Goal: Task Accomplishment & Management: Complete application form

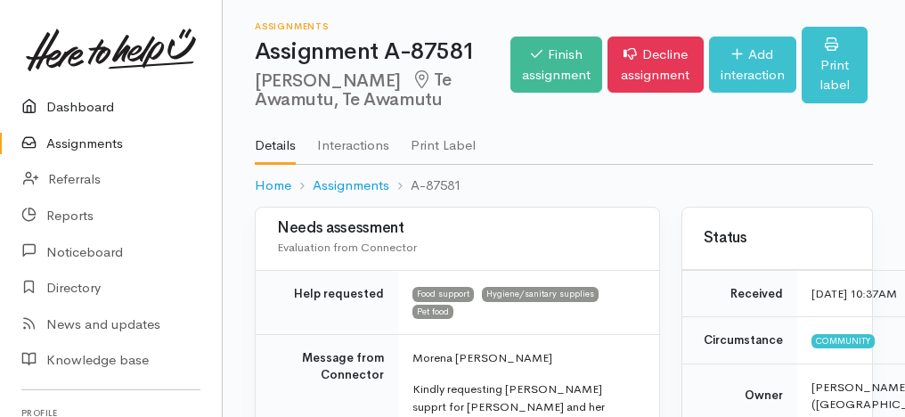
click at [92, 99] on link "Dashboard" at bounding box center [111, 107] width 222 height 37
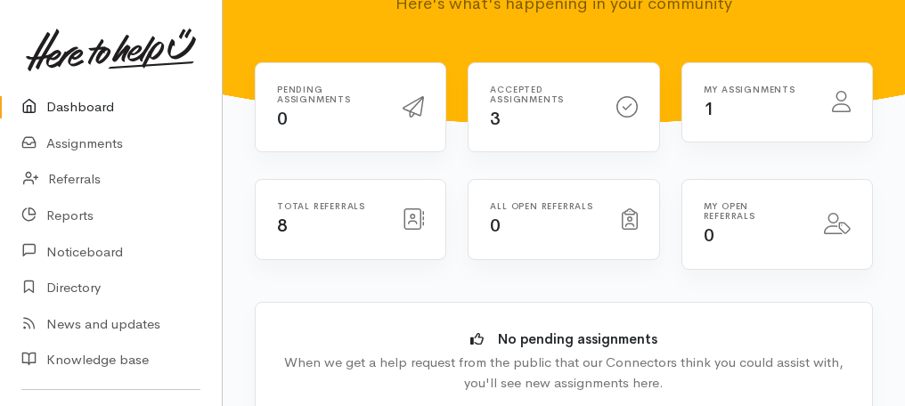
scroll to position [71, 0]
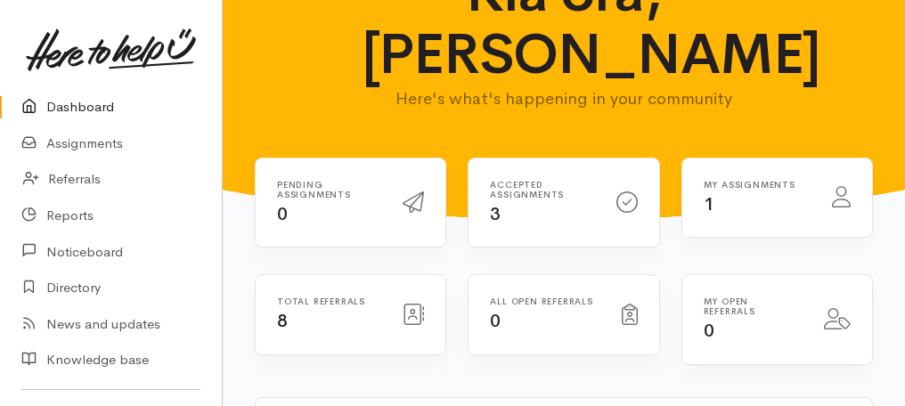
click at [542, 189] on h6 "Accepted assignments" at bounding box center [542, 190] width 104 height 20
click at [553, 218] on div "Accepted assignments 3" at bounding box center [542, 203] width 126 height 46
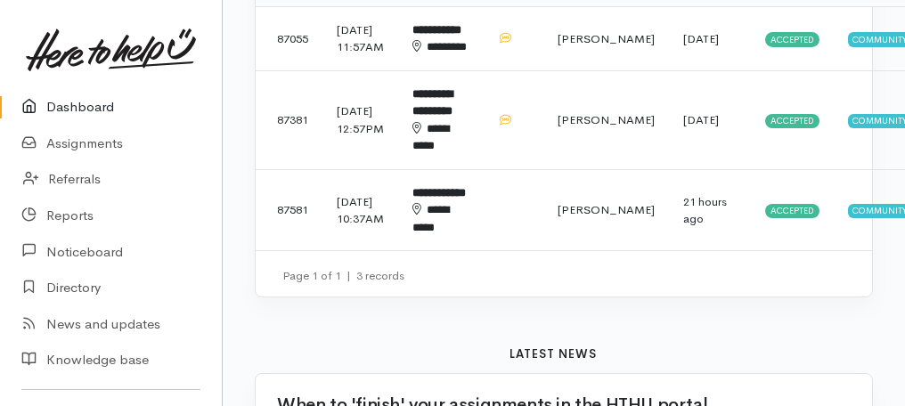
scroll to position [784, 0]
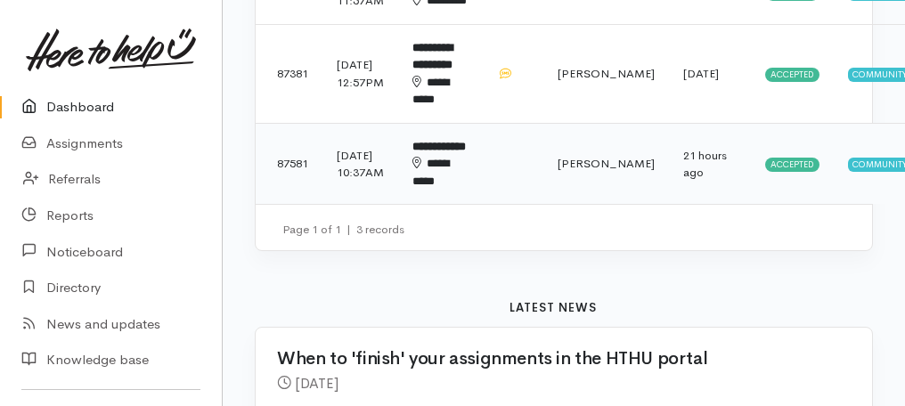
click at [525, 200] on td at bounding box center [513, 163] width 61 height 81
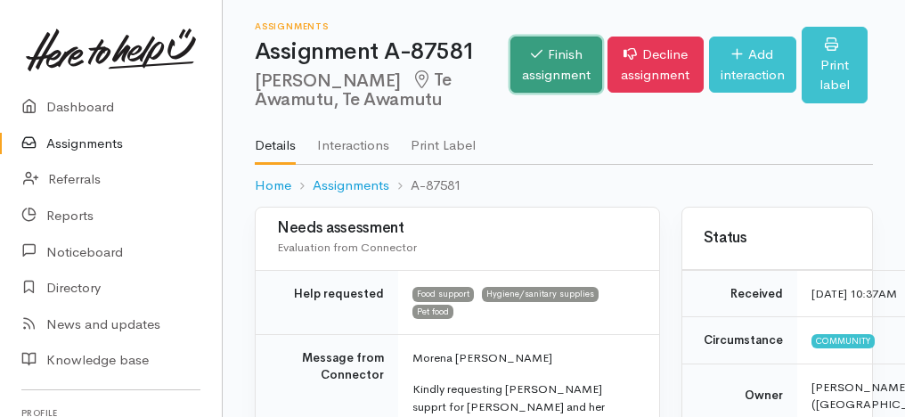
click at [559, 76] on link "Finish assignment" at bounding box center [556, 65] width 92 height 56
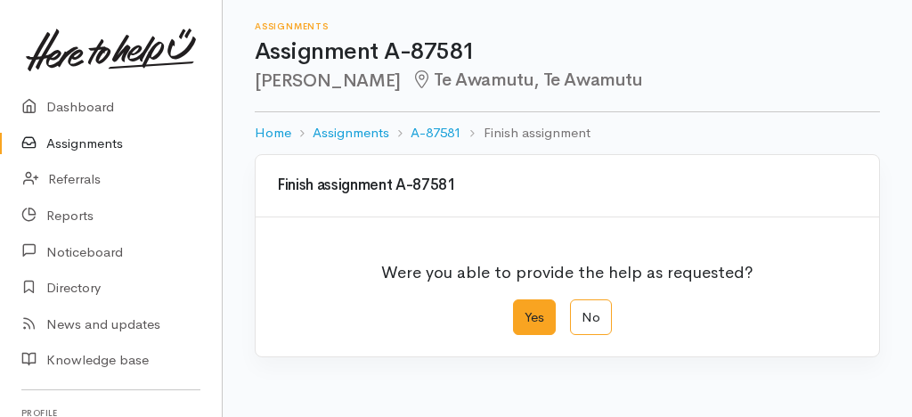
click at [528, 331] on label "Yes" at bounding box center [534, 317] width 43 height 37
click at [525, 311] on input "Yes" at bounding box center [519, 305] width 12 height 12
radio input "true"
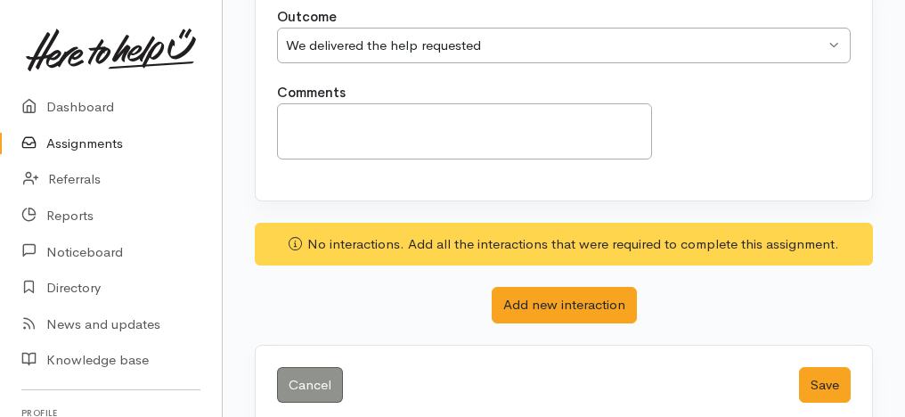
scroll to position [414, 0]
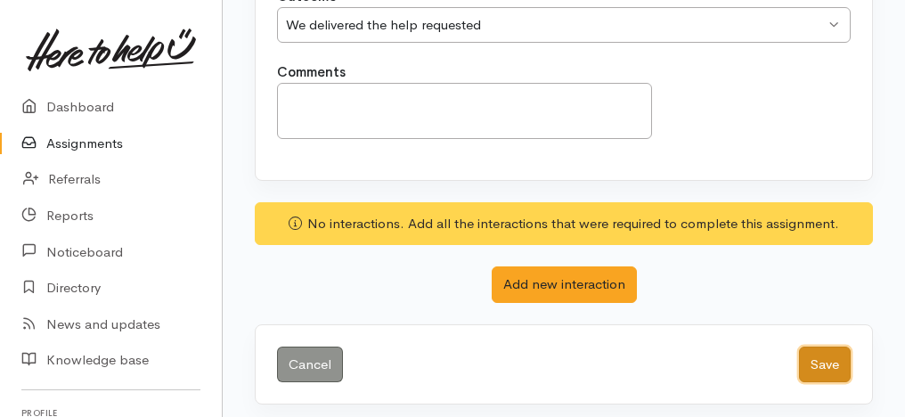
click at [825, 354] on button "Save" at bounding box center [825, 364] width 52 height 37
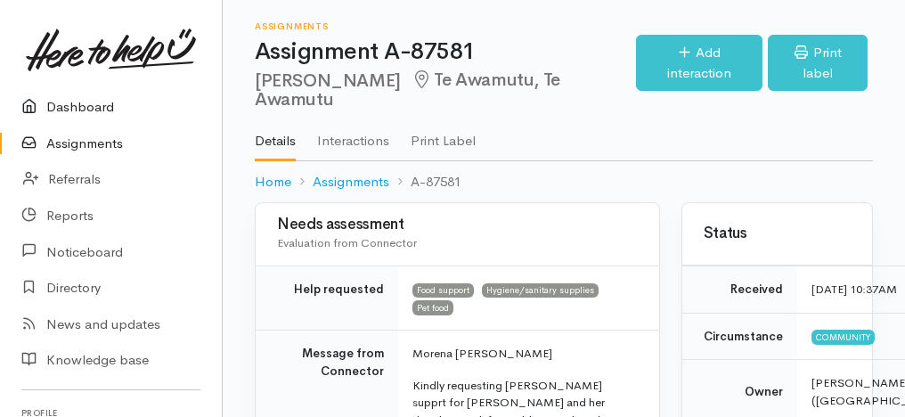
click at [94, 103] on link "Dashboard" at bounding box center [111, 107] width 222 height 37
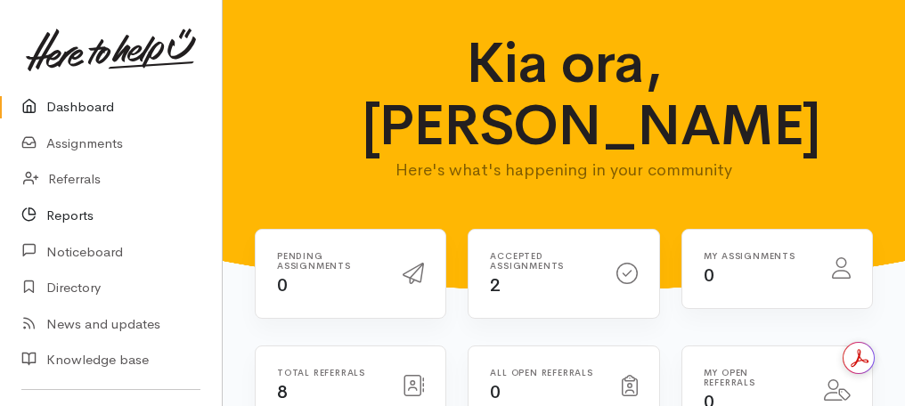
scroll to position [203, 0]
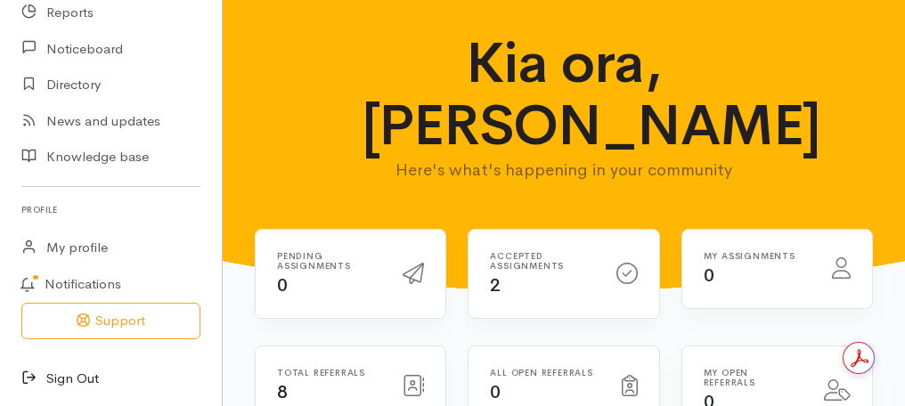
click at [61, 370] on link "Sign Out" at bounding box center [111, 379] width 222 height 37
